Goal: Task Accomplishment & Management: Use online tool/utility

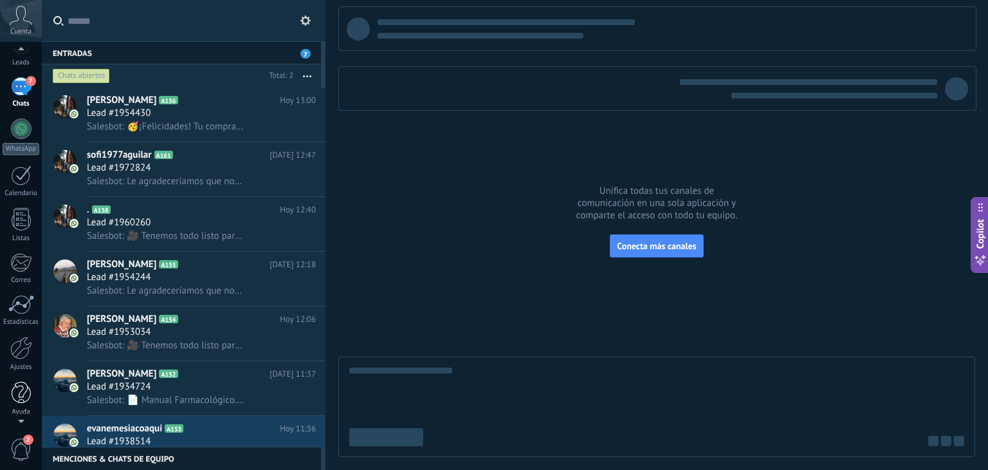
click at [23, 414] on div "Ayuda" at bounding box center [21, 412] width 37 height 8
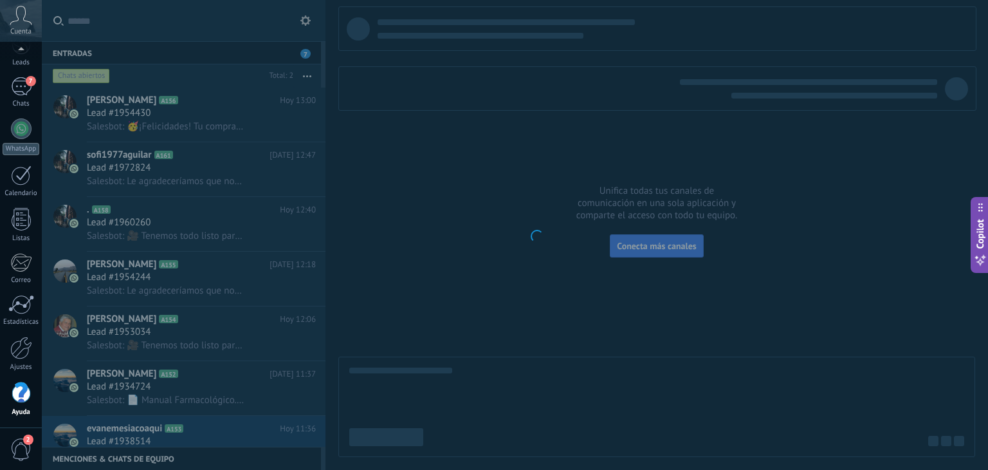
scroll to position [65, 0]
click at [18, 353] on div at bounding box center [21, 347] width 22 height 23
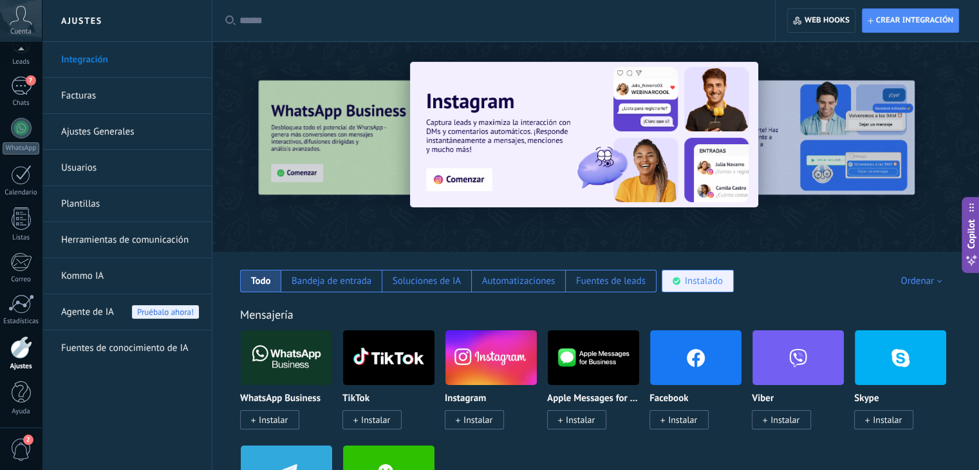
click at [704, 273] on div "Instalado" at bounding box center [697, 281] width 72 height 23
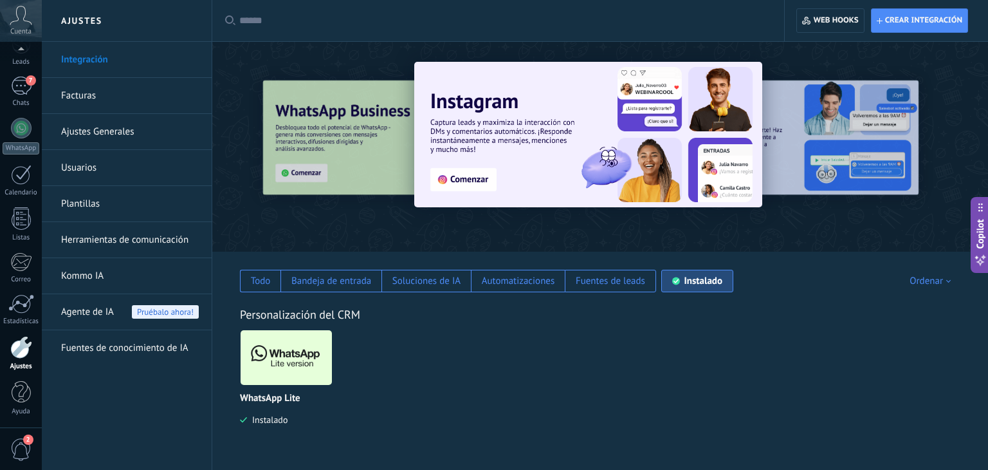
click at [300, 349] on img at bounding box center [286, 357] width 91 height 62
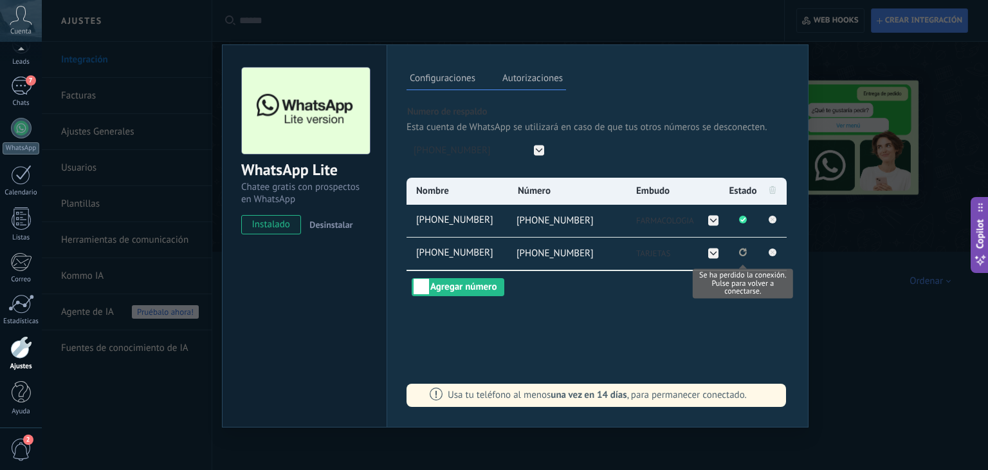
click at [743, 257] on button "Se ha perdido la conexión. Pulse para volver a conectarse." at bounding box center [743, 253] width 8 height 12
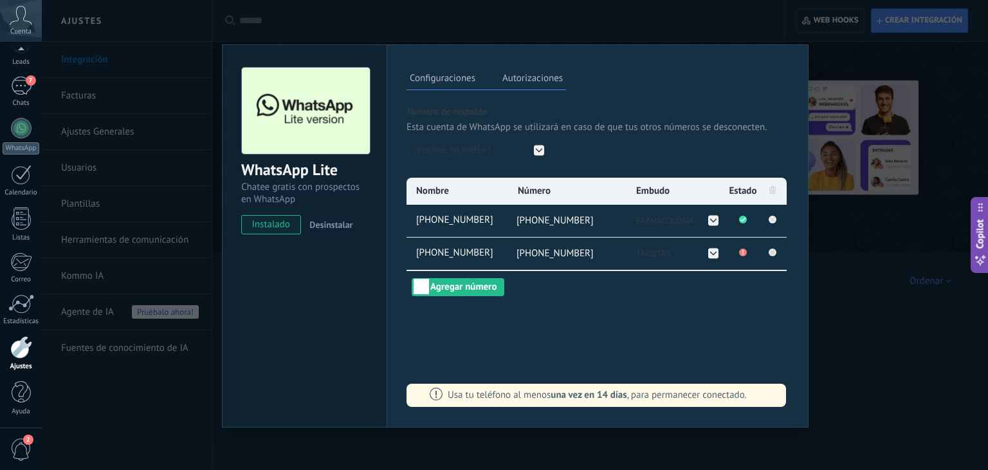
click at [768, 251] on icon at bounding box center [772, 251] width 15 height 15
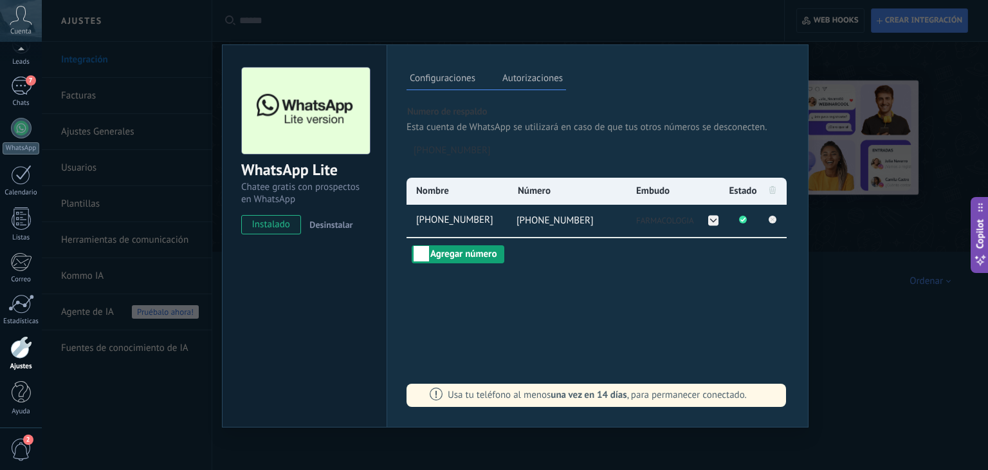
click at [437, 258] on button "Agregar número" at bounding box center [458, 254] width 93 height 18
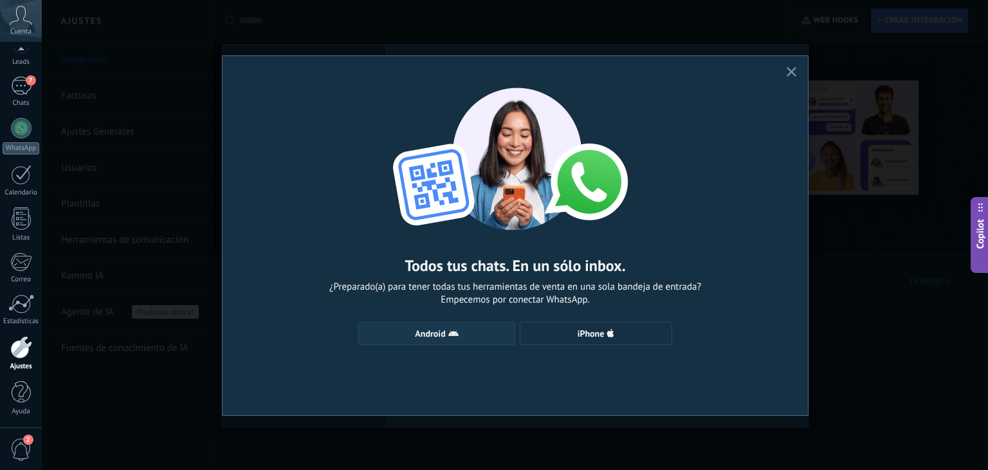
click at [492, 333] on span "Android" at bounding box center [436, 333] width 143 height 10
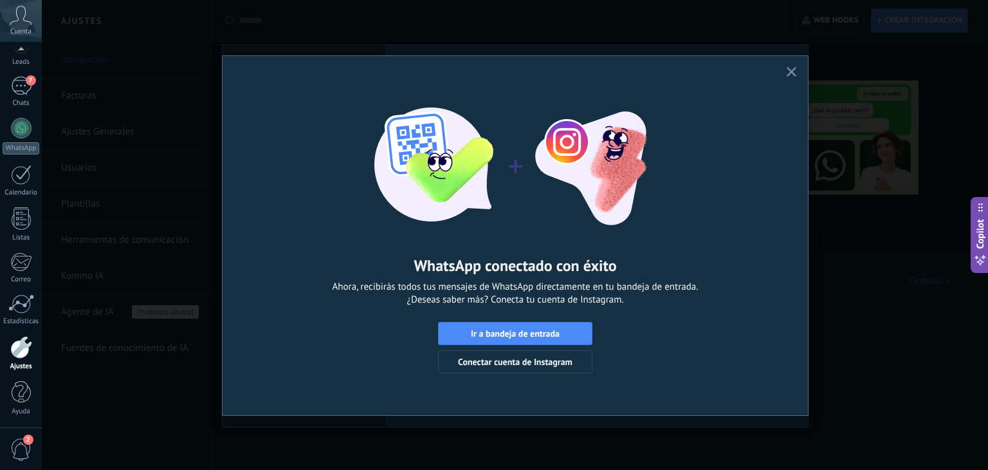
click at [782, 73] on div "WhatsApp conectado con éxito Ahora, recibirás todos tus mensajes de WhatsApp di…" at bounding box center [516, 224] width 586 height 337
click at [786, 70] on button "button" at bounding box center [792, 72] width 16 height 17
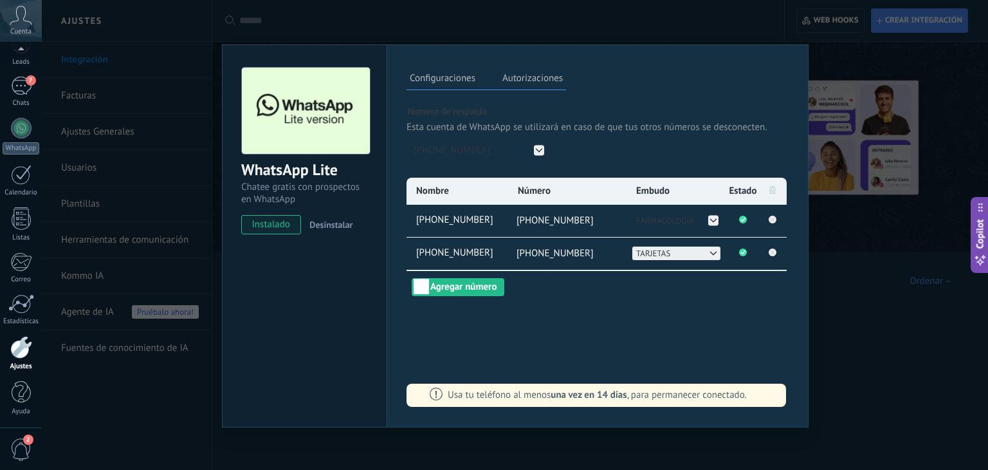
click at [714, 251] on icon at bounding box center [713, 253] width 10 height 10
click at [672, 250] on div "FARMACOLOGIA" at bounding box center [676, 253] width 88 height 14
click at [674, 295] on div "Configuraciones Autorizaciones Esta pestaña registra a los usuarios que han con…" at bounding box center [598, 235] width 422 height 383
click at [857, 328] on div "WhatsApp Lite Chatee gratis con prospectos en WhatsApp instalado Desinstalar Co…" at bounding box center [515, 235] width 946 height 470
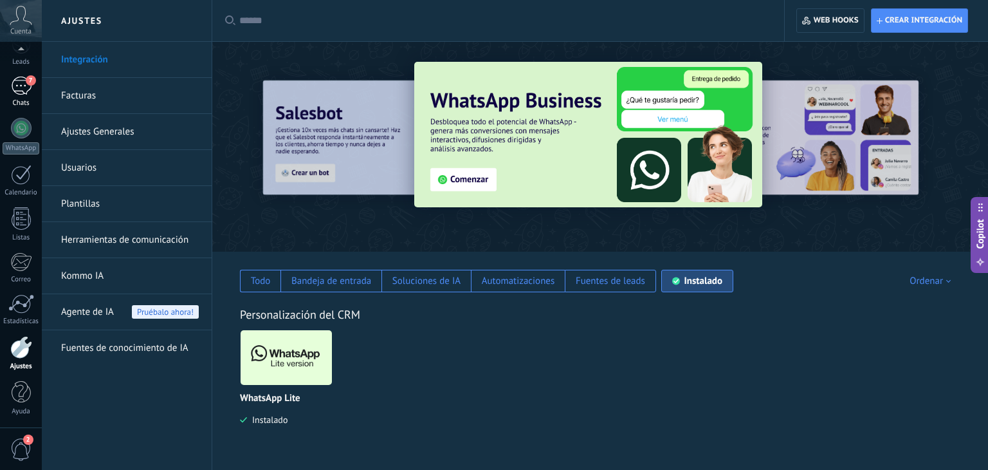
click at [34, 91] on link "7 Chats" at bounding box center [21, 92] width 42 height 31
